Goal: Task Accomplishment & Management: Manage account settings

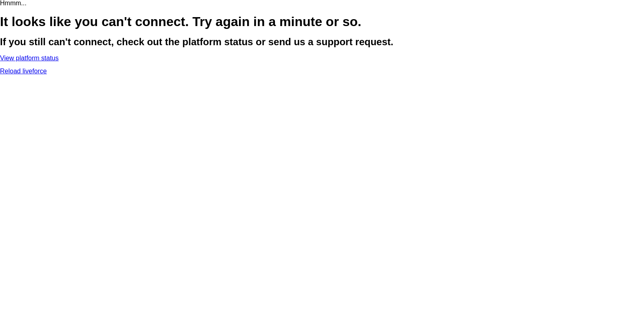
click at [317, 75] on p "Reload liveforce" at bounding box center [316, 71] width 633 height 7
click at [47, 75] on link "Reload liveforce" at bounding box center [23, 71] width 47 height 7
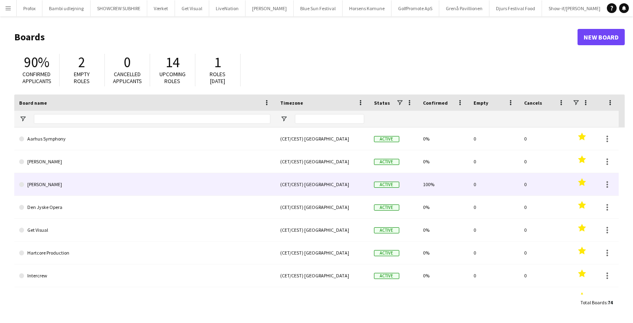
type input "****"
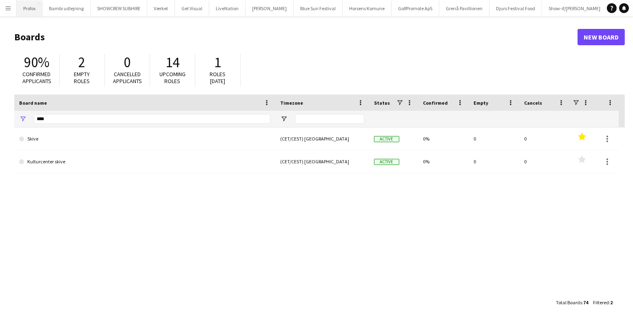
click at [18, 7] on button "Profox Close" at bounding box center [30, 8] width 26 height 16
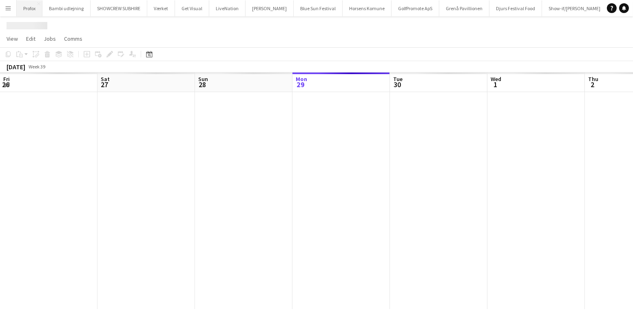
scroll to position [0, 195]
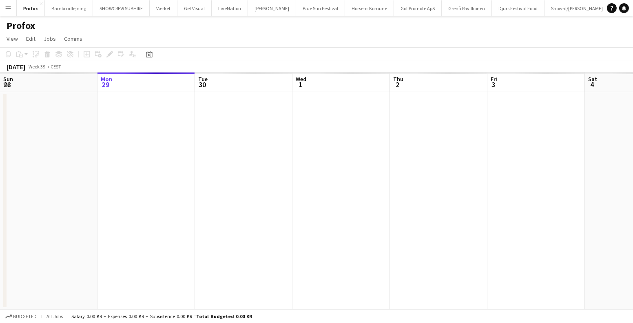
click at [5, 9] on app-icon "Menu" at bounding box center [8, 8] width 7 height 7
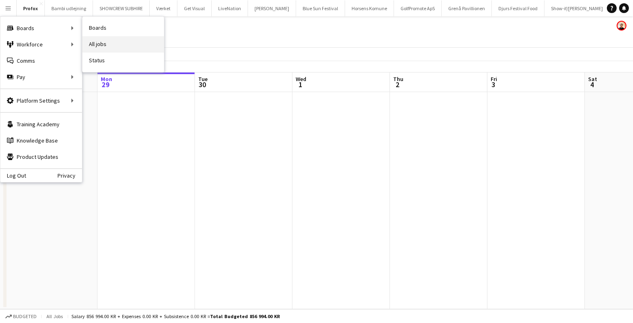
click at [114, 39] on link "All jobs" at bounding box center [123, 44] width 82 height 16
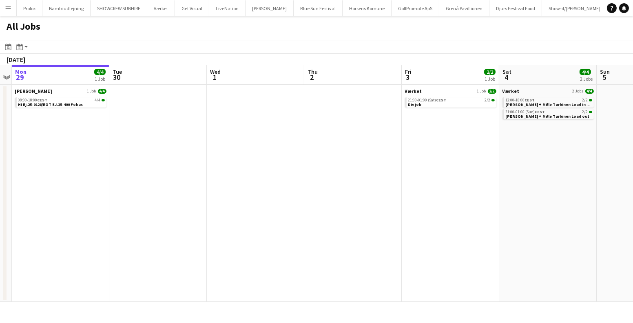
drag, startPoint x: 365, startPoint y: 205, endPoint x: 128, endPoint y: 273, distance: 247.2
click at [128, 273] on app-calendar-viewport "Fri 26 12/12 5 Jobs Sat 27 4/4 2 Jobs Sun 28 Mon 29 4/4 1 Job Tue 30 Wed 1 Thu …" at bounding box center [316, 183] width 633 height 237
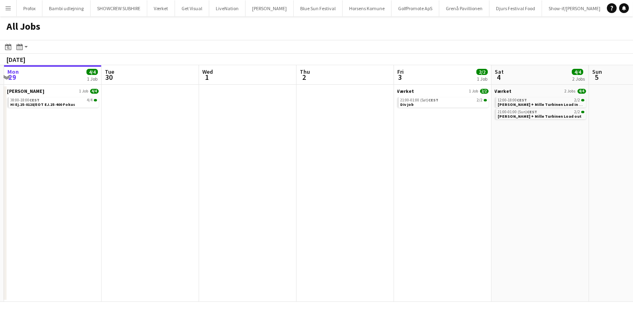
drag, startPoint x: 128, startPoint y: 273, endPoint x: 497, endPoint y: 254, distance: 369.9
click at [564, 248] on app-calendar-viewport "Sat 27 4/4 2 Jobs Sun 28 Mon 29 4/4 1 Job Tue 30 Wed 1 Thu 2 Fri 3 2/2 1 Job Sa…" at bounding box center [316, 183] width 633 height 237
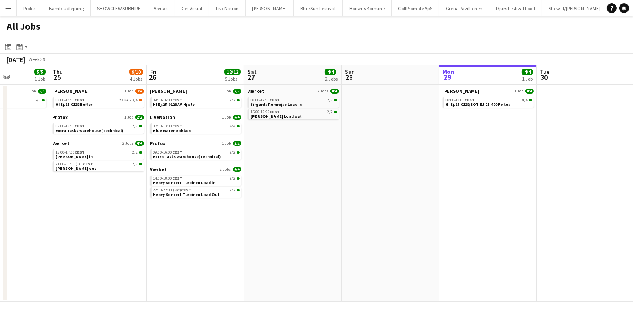
drag, startPoint x: 148, startPoint y: 268, endPoint x: 291, endPoint y: 283, distance: 143.6
click at [585, 305] on div "Menu Boards Boards Boards All jobs Status Workforce Workforce My Workforce Recr…" at bounding box center [316, 161] width 633 height 323
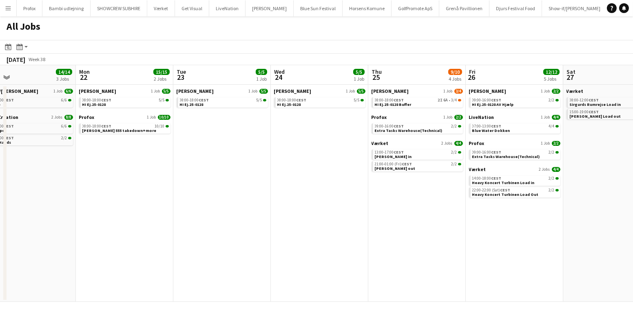
drag, startPoint x: 157, startPoint y: 286, endPoint x: 489, endPoint y: 277, distance: 332.1
click at [489, 277] on app-calendar-viewport "Fri 19 32/32 6 Jobs Sat 20 8/8 5 Jobs Sun 21 14/14 3 Jobs Mon 22 15/15 2 Jobs T…" at bounding box center [316, 183] width 633 height 237
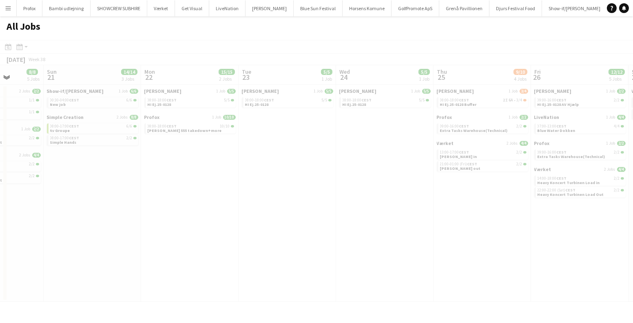
drag, startPoint x: 287, startPoint y: 203, endPoint x: 632, endPoint y: 229, distance: 345.6
click at [632, 229] on app-calendar-viewport "Thu 18 Fri 19 32/32 6 Jobs Sat 20 8/8 5 Jobs Sun 21 14/14 3 Jobs Mon 22 15/15 2…" at bounding box center [316, 183] width 633 height 237
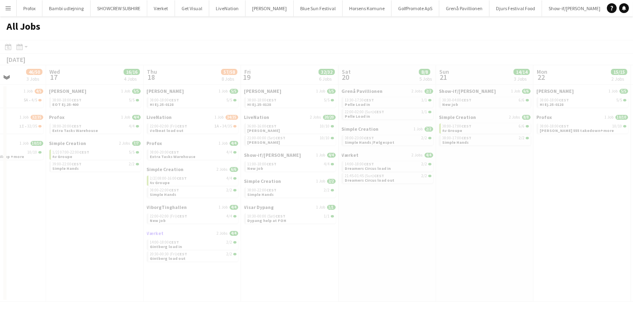
drag, startPoint x: 385, startPoint y: 228, endPoint x: 416, endPoint y: 235, distance: 31.3
click at [632, 233] on app-calendar-viewport "Sun 14 Mon 15 7/7 4 Jobs Tue 16 46/50 3 Jobs Wed 17 16/16 4 Jobs Thu 18 57/58 8…" at bounding box center [316, 183] width 633 height 237
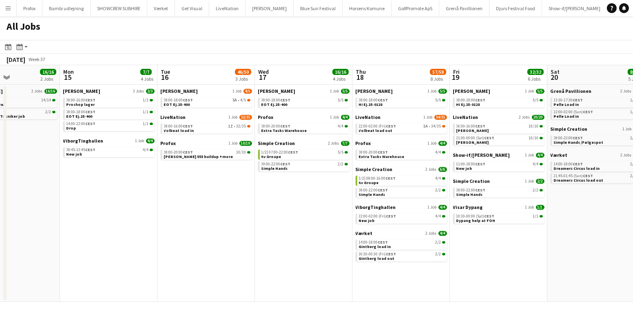
drag, startPoint x: 89, startPoint y: 228, endPoint x: 592, endPoint y: 250, distance: 503.3
click at [592, 250] on app-calendar-viewport "Fri 12 12/12 4 Jobs Sat 13 5/5 2 Jobs Sun 14 16/16 2 Jobs Mon 15 7/7 4 Jobs Tue…" at bounding box center [316, 183] width 633 height 237
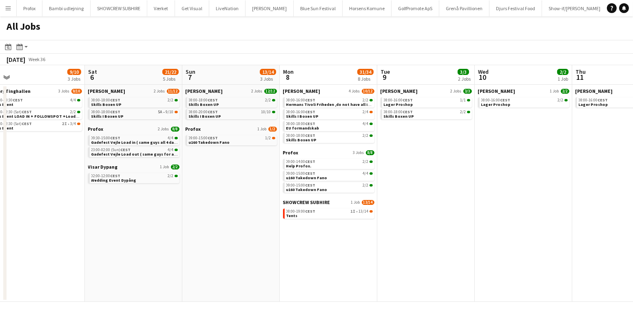
drag, startPoint x: 189, startPoint y: 237, endPoint x: 577, endPoint y: 254, distance: 389.0
click at [577, 254] on app-calendar-viewport "Wed 3 6/6 4 Jobs Thu 4 1/1 1 Job Fri 5 9/10 3 Jobs Sat 6 21/22 5 Jobs Sun 7 13/…" at bounding box center [316, 183] width 633 height 237
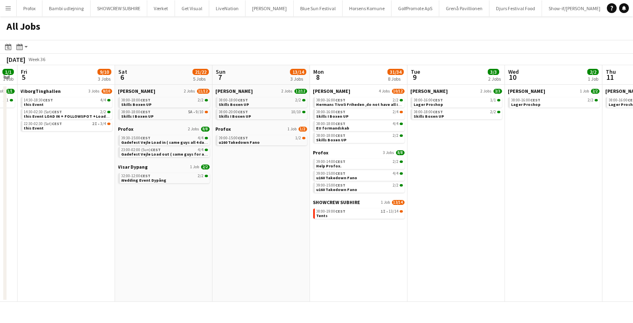
drag, startPoint x: 577, startPoint y: 254, endPoint x: 618, endPoint y: 265, distance: 42.1
click at [632, 269] on app-calendar-viewport "Wed 3 6/6 4 Jobs Thu 4 1/1 1 Job Fri 5 9/10 3 Jobs Sat 6 21/22 5 Jobs Sun 7 13/…" at bounding box center [316, 183] width 633 height 237
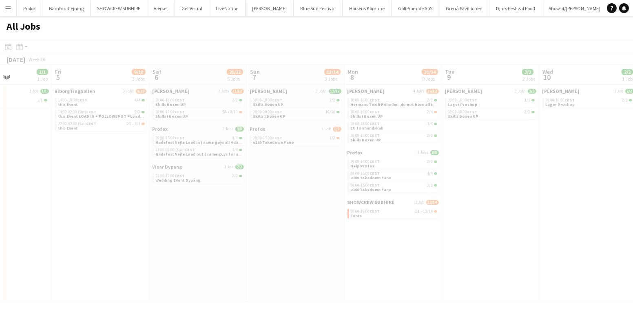
drag, startPoint x: 259, startPoint y: 232, endPoint x: 631, endPoint y: 257, distance: 372.4
click at [631, 257] on app-calendar-viewport "Tue 2 Wed 3 6/6 4 Jobs Thu 4 1/1 1 Job Fri 5 9/10 3 Jobs Sat 6 21/22 5 Jobs Sun…" at bounding box center [316, 183] width 633 height 237
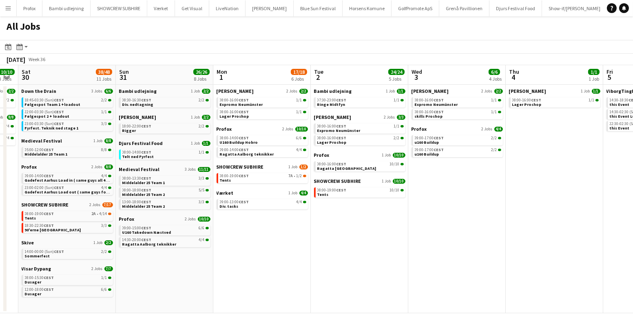
drag, startPoint x: 418, startPoint y: 210, endPoint x: 632, endPoint y: 254, distance: 218.2
click at [632, 254] on app-calendar-viewport "Wed 27 17/19 4 Jobs Thu 28 17/18 5 Jobs Fri 29 10/10 3 Jobs Sat 30 38/48 11 Job…" at bounding box center [316, 189] width 633 height 248
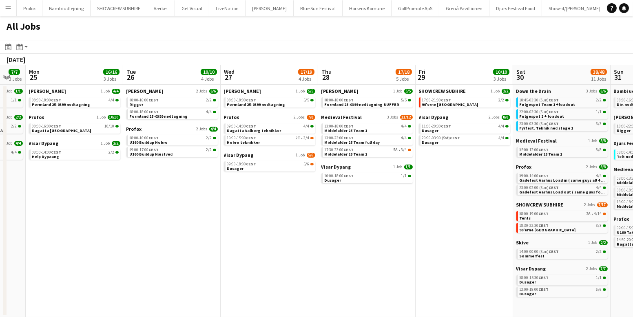
drag, startPoint x: 165, startPoint y: 220, endPoint x: 508, endPoint y: 237, distance: 343.8
click at [632, 269] on app-calendar-viewport "Sat 23 61/76 10 Jobs Sun 24 7/7 3 Jobs Mon 25 16/16 3 Jobs Tue 26 10/10 4 Jobs …" at bounding box center [316, 191] width 633 height 252
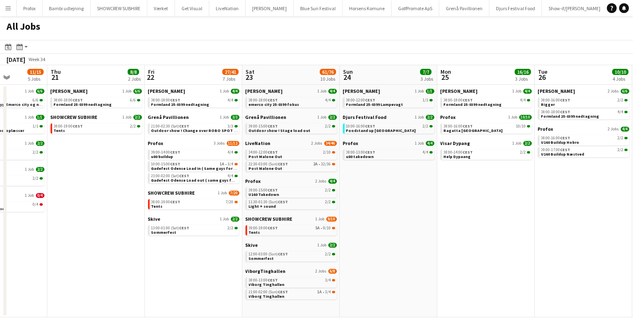
drag, startPoint x: 104, startPoint y: 181, endPoint x: 510, endPoint y: 243, distance: 410.5
click at [510, 243] on app-calendar-viewport "Mon 18 14/14 4 Jobs Tue 19 6/6 3 Jobs Wed 20 11/15 5 Jobs Thu 21 8/8 2 Jobs Fri…" at bounding box center [316, 191] width 633 height 252
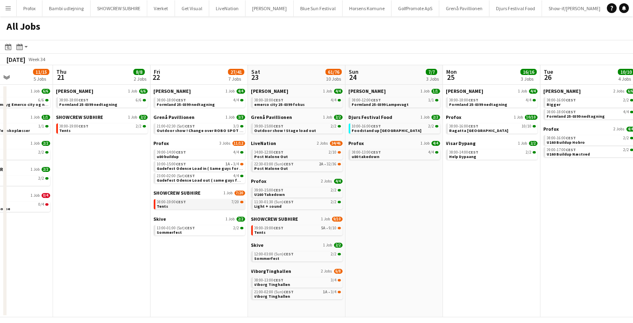
click at [197, 201] on div "08:00-19:00 CEST 7/20" at bounding box center [200, 202] width 86 height 4
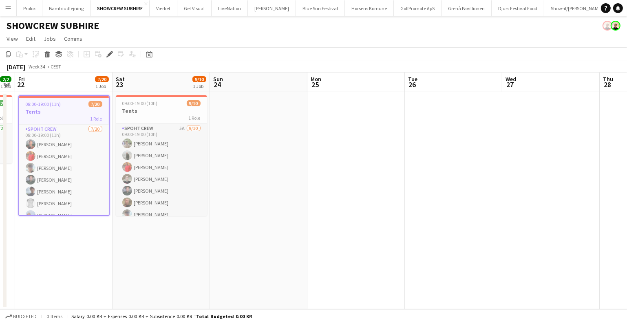
drag, startPoint x: 473, startPoint y: 225, endPoint x: 86, endPoint y: 290, distance: 392.4
click at [86, 290] on app-calendar-viewport "Tue 19 Wed 20 2/2 1 Job Thu 21 2/2 1 Job Fri 22 7/20 1 Job Sat 23 9/10 1 Job Su…" at bounding box center [313, 191] width 627 height 237
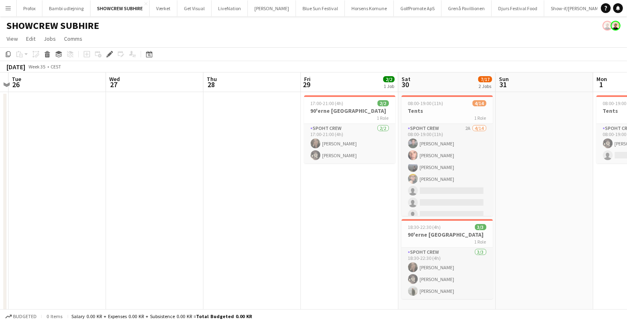
drag, startPoint x: 445, startPoint y: 223, endPoint x: 146, endPoint y: 246, distance: 299.7
click at [146, 246] on app-calendar-viewport "Sat 23 9/10 1 Job Sun 24 Mon 25 Tue 26 Wed 27 Thu 28 Fri 29 2/2 1 Job Sat 30 7/…" at bounding box center [313, 195] width 627 height 244
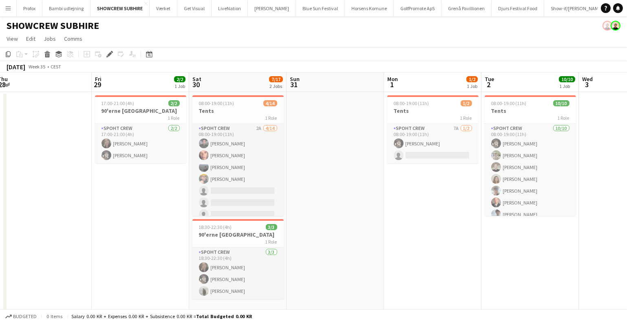
scroll to position [0, 203]
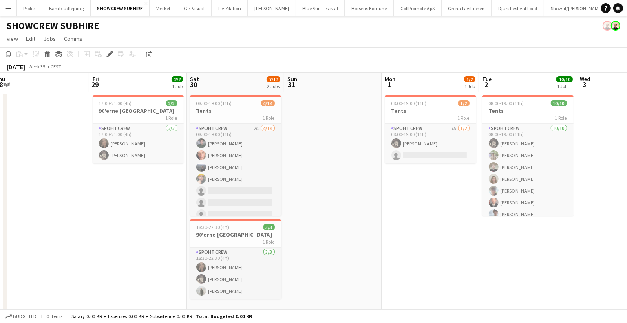
drag, startPoint x: 253, startPoint y: 256, endPoint x: 140, endPoint y: 256, distance: 113.4
click at [140, 256] on app-calendar-viewport "Tue 26 Wed 27 Thu 28 Fri 29 2/2 1 Job Sat 30 7/17 2 Jobs Sun 31 Mon 1 1/2 1 Job…" at bounding box center [313, 195] width 627 height 244
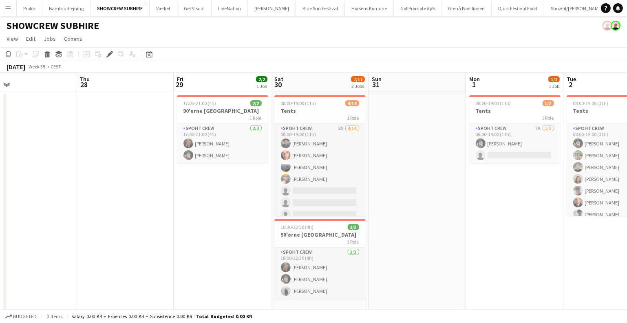
scroll to position [0, 218]
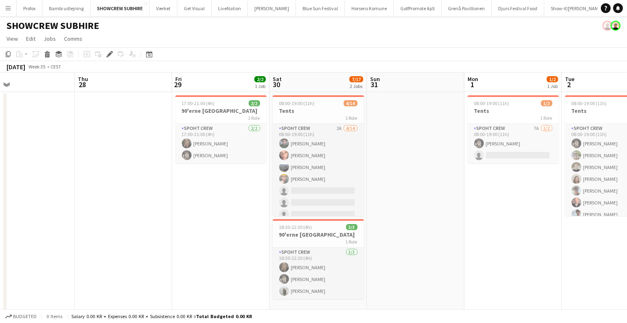
drag, startPoint x: 540, startPoint y: 129, endPoint x: 468, endPoint y: 283, distance: 169.1
click at [468, 283] on app-calendar-viewport "Mon 25 Tue 26 Wed 27 Thu 28 Fri 29 2/2 1 Job Sat 30 7/17 2 Jobs Sun 31 Mon 1 1/…" at bounding box center [313, 195] width 627 height 244
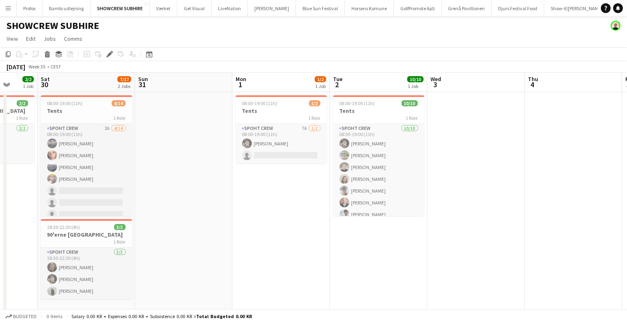
scroll to position [0, 301]
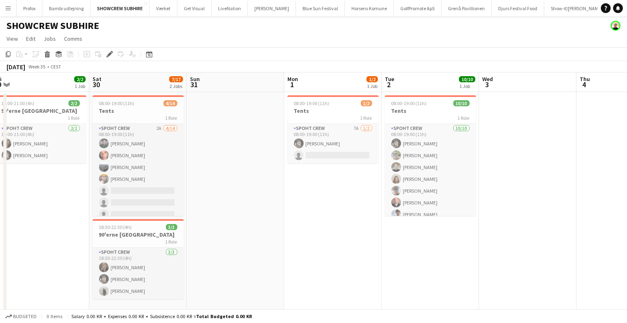
drag, startPoint x: 568, startPoint y: 249, endPoint x: 290, endPoint y: 277, distance: 279.1
click at [290, 277] on app-calendar-viewport "Tue 26 Wed 27 Thu 28 Fri 29 2/2 1 Job Sat 30 7/17 2 Jobs Sun 31 Mon 1 1/2 1 Job…" at bounding box center [313, 195] width 627 height 244
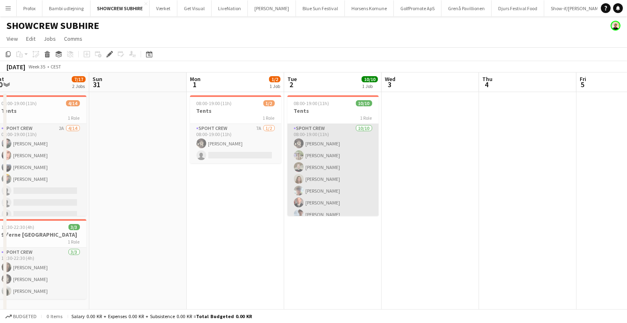
click at [318, 155] on app-card-role "Spoht Crew 10/10 08:00-19:00 (11h) Mike Kasper Williamson Arthur Daval-Markusse…" at bounding box center [332, 191] width 91 height 134
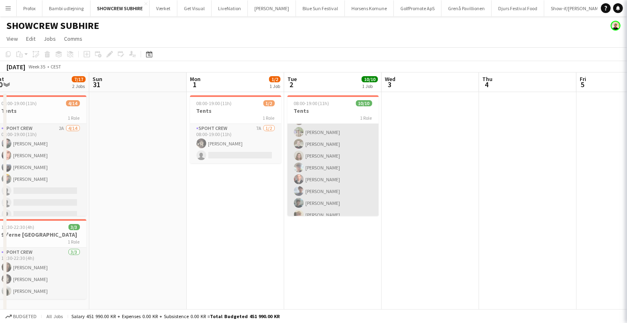
scroll to position [42, 0]
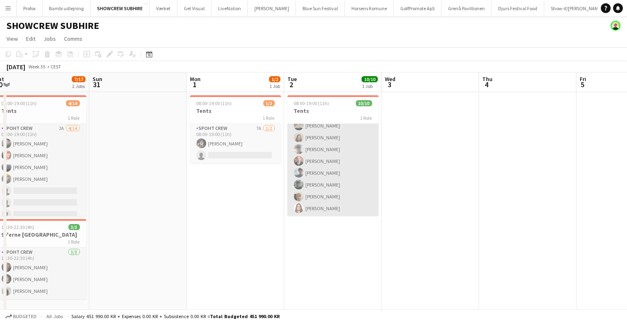
click at [360, 156] on app-card-role "Spoht Crew 10/10 08:00-19:00 (11h) Mike Kasper Williamson Arthur Daval-Markusse…" at bounding box center [332, 149] width 91 height 134
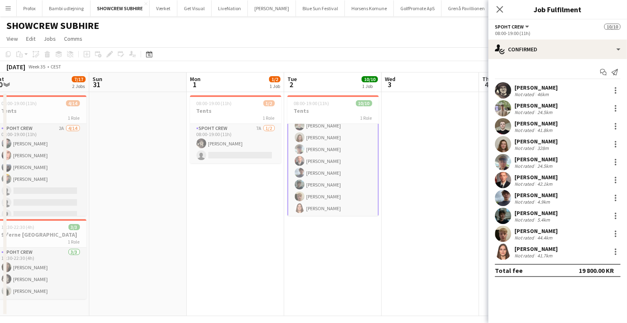
click at [552, 128] on div "41.8km" at bounding box center [545, 130] width 18 height 6
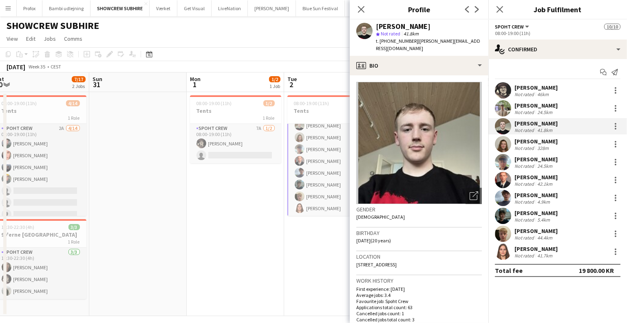
click at [197, 280] on app-date-cell "08:00-19:00 (11h) 1/2 Tents 1 Role Spoht Crew 7A 1/2 08:00-19:00 (11h) Mike Kas…" at bounding box center [235, 204] width 97 height 224
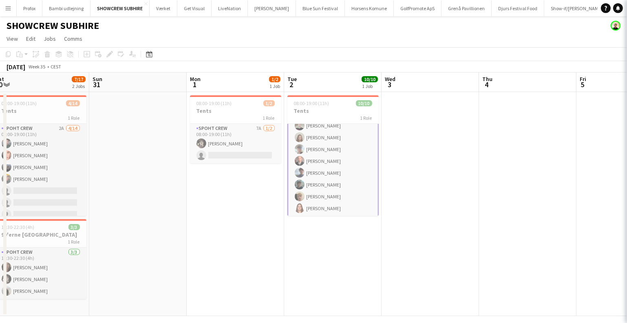
scroll to position [42, 0]
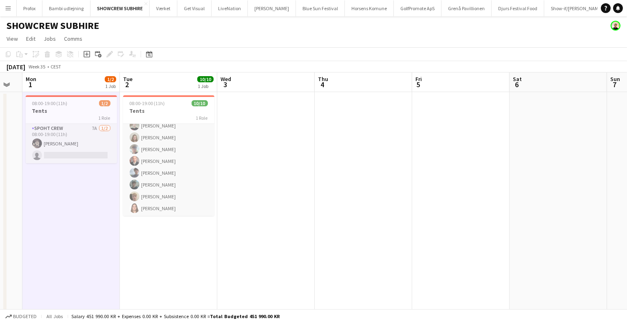
drag, startPoint x: 493, startPoint y: 128, endPoint x: 323, endPoint y: 157, distance: 172.1
click at [323, 157] on app-calendar-viewport "Thu 28 Fri 29 2/2 1 Job Sat 30 7/17 2 Jobs Sun 31 Mon 1 1/2 1 Job Tue 2 10/10 1…" at bounding box center [313, 195] width 627 height 244
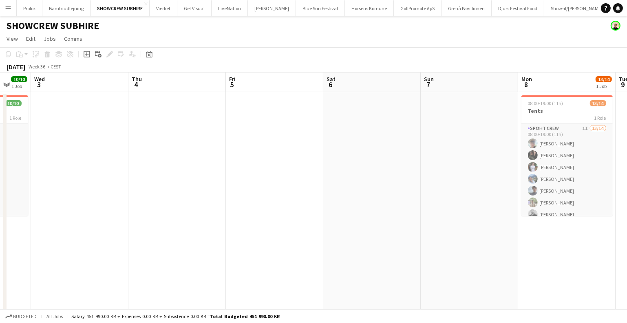
scroll to position [0, 341]
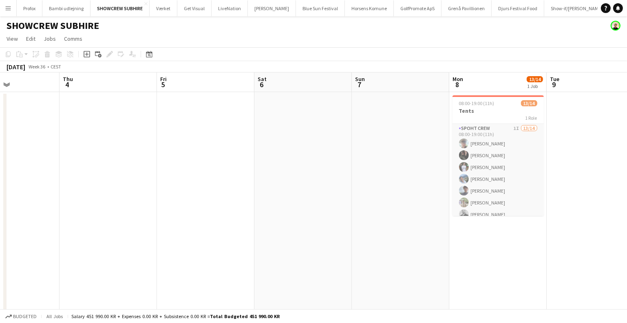
drag, startPoint x: 476, startPoint y: 185, endPoint x: 144, endPoint y: 210, distance: 332.5
click at [144, 210] on app-calendar-viewport "Sun 31 Mon 1 1/2 1 Job Tue 2 10/10 1 Job Wed 3 Thu 4 Fri 5 Sat 6 Sun 7 Mon 8 13…" at bounding box center [313, 195] width 627 height 244
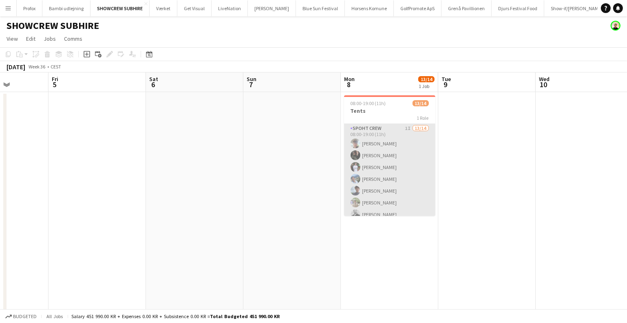
click at [405, 188] on app-card-role "Spoht Crew 1I 13/14 08:00-19:00 (11h) Andreas Eberlin Lili Gheorghe Enache Marc…" at bounding box center [389, 214] width 91 height 181
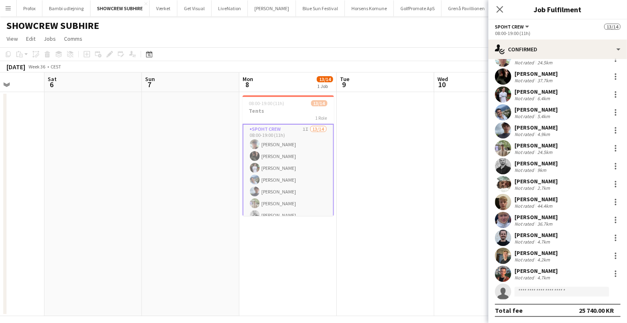
scroll to position [0, 297]
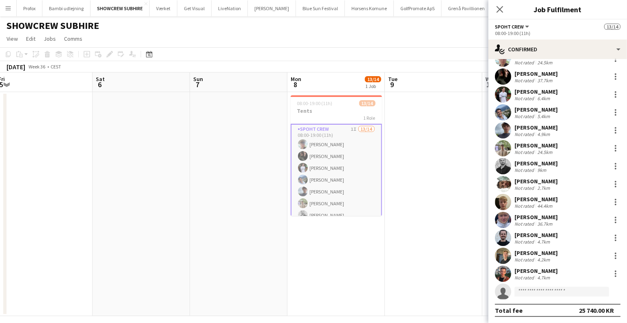
drag, startPoint x: 365, startPoint y: 226, endPoint x: 312, endPoint y: 248, distance: 57.9
click at [312, 248] on app-calendar-viewport "Tue 2 10/10 1 Job Wed 3 Thu 4 Fri 5 Sat 6 Sun 7 Mon 8 13/14 1 Job Tue 9 Wed 10 …" at bounding box center [313, 195] width 627 height 244
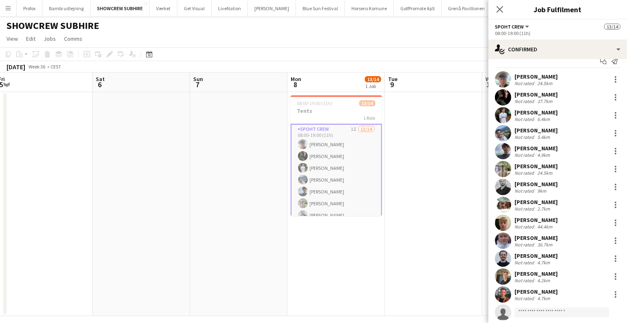
scroll to position [12, 0]
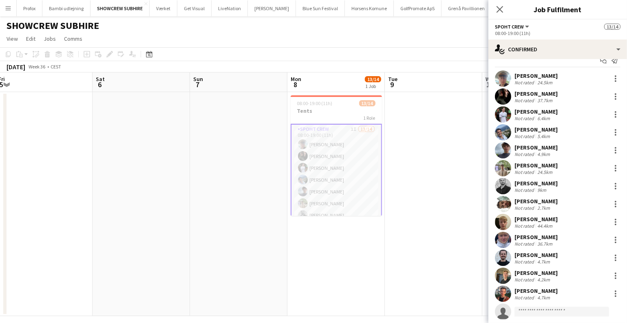
click at [551, 113] on div "Tomas Gaita" at bounding box center [536, 111] width 43 height 7
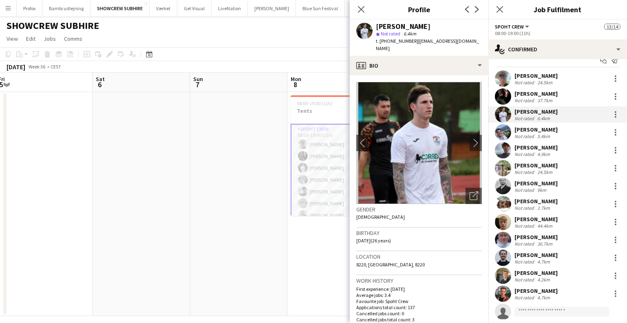
click at [528, 214] on div "Jakob Buhl Not rated 44.4km" at bounding box center [558, 222] width 139 height 16
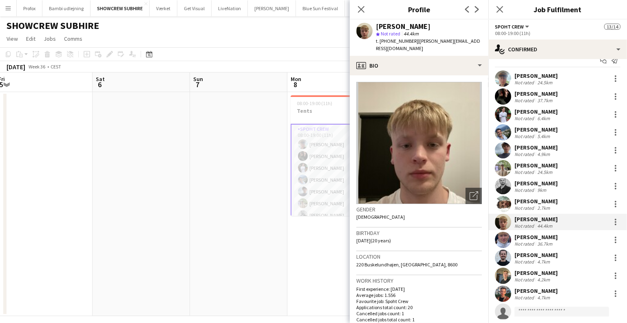
click at [520, 238] on div "Casper Roed" at bounding box center [536, 237] width 43 height 7
